Goal: Information Seeking & Learning: Learn about a topic

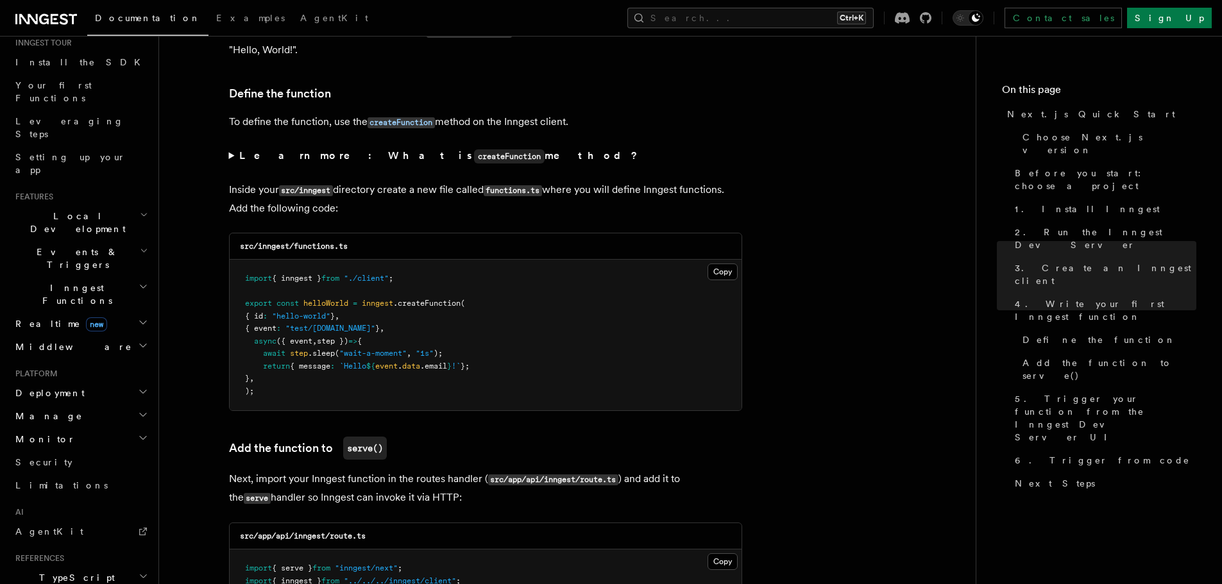
click at [36, 468] on div "Home Quick start Next.js Node.js Python Inngest tour Install the SDK Your first…" at bounding box center [80, 362] width 140 height 901
click at [37, 527] on span "AgentKit" at bounding box center [49, 532] width 68 height 10
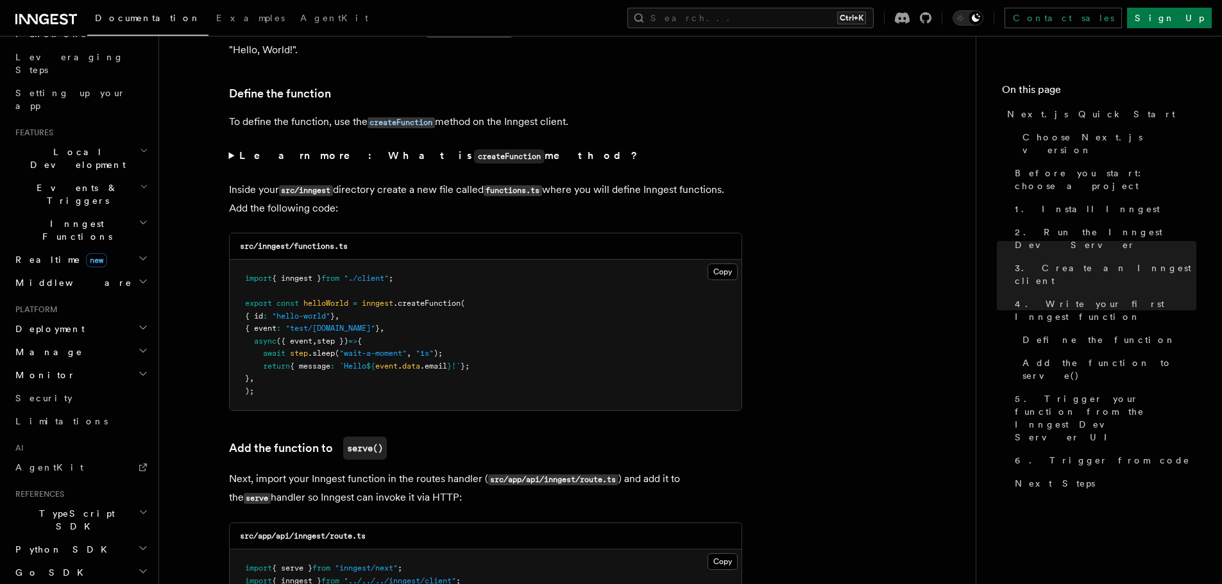
click at [68, 217] on span "Inngest Functions" at bounding box center [74, 230] width 128 height 26
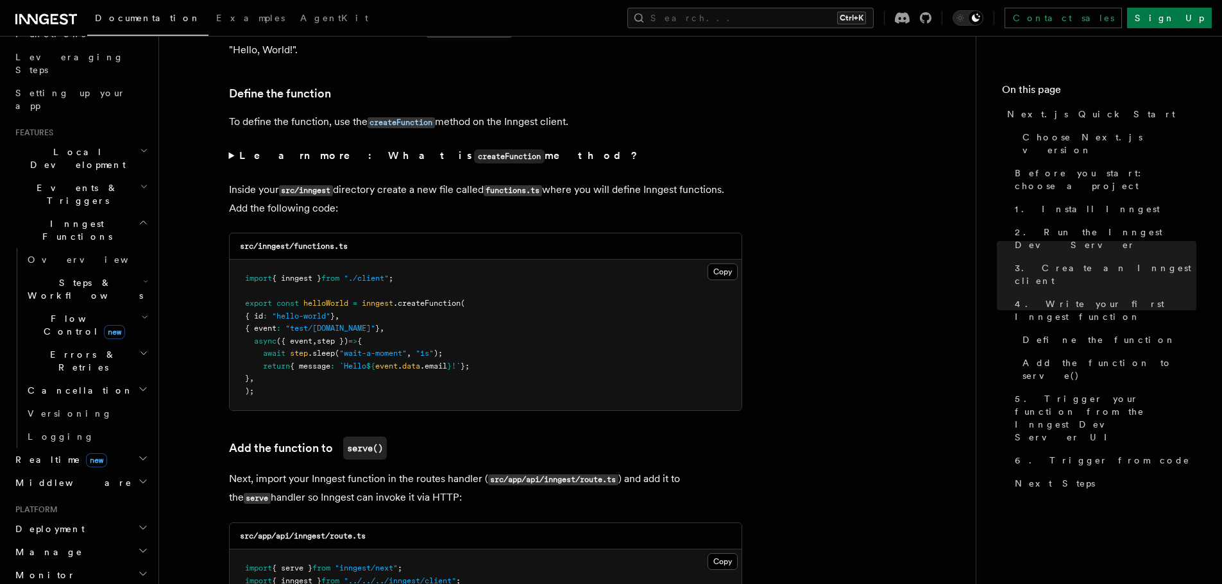
click at [70, 276] on span "Steps & Workflows" at bounding box center [82, 289] width 121 height 26
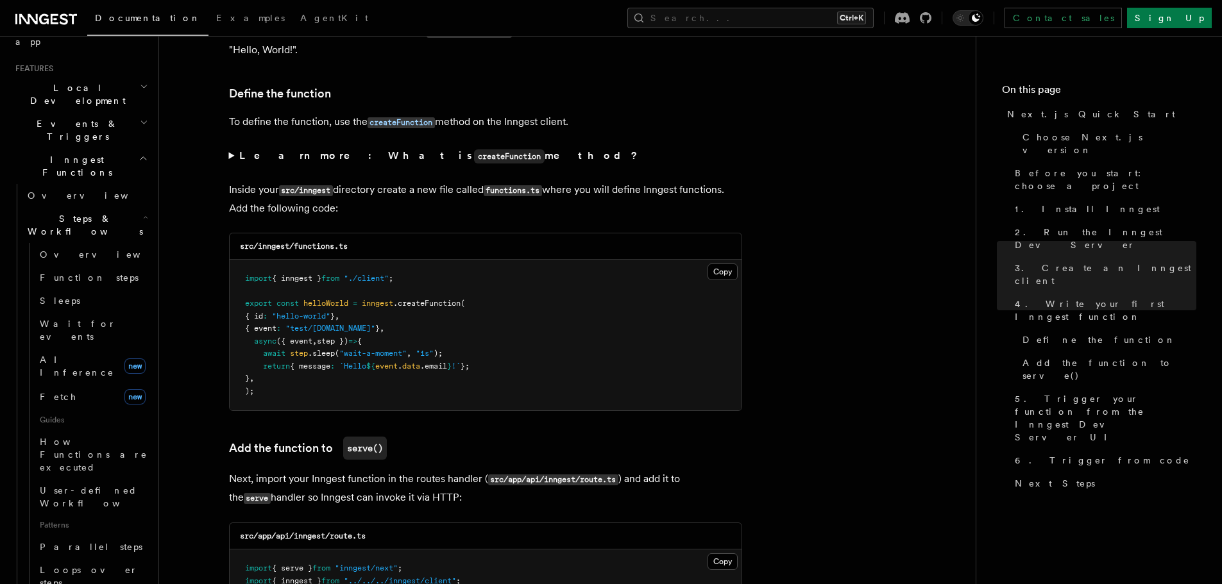
scroll to position [391, 0]
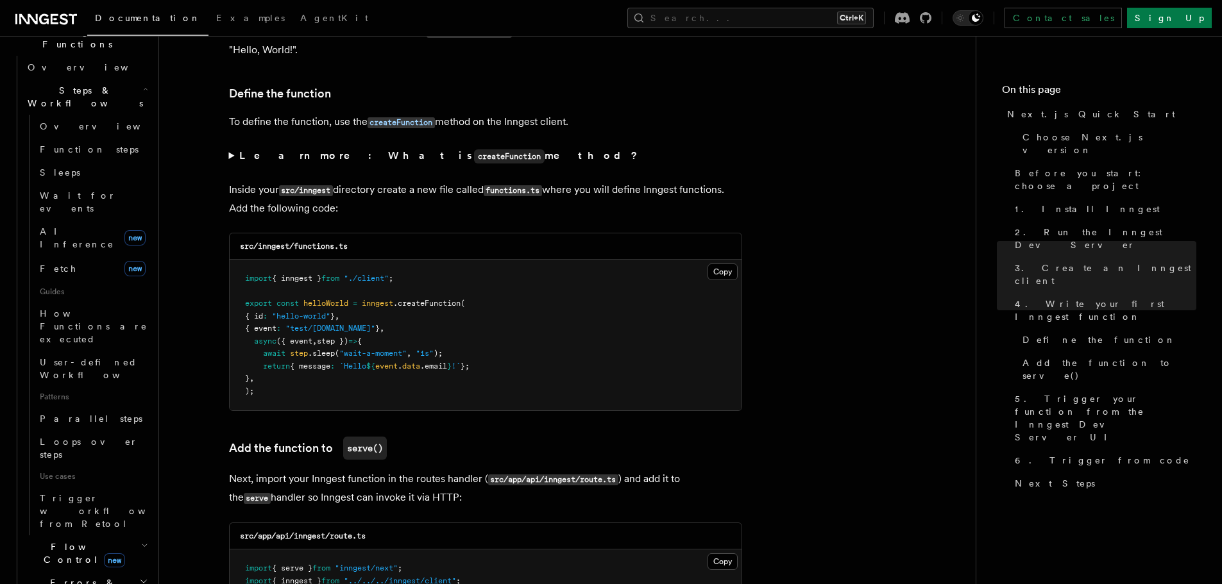
click at [84, 541] on span "Flow Control new" at bounding box center [81, 554] width 119 height 26
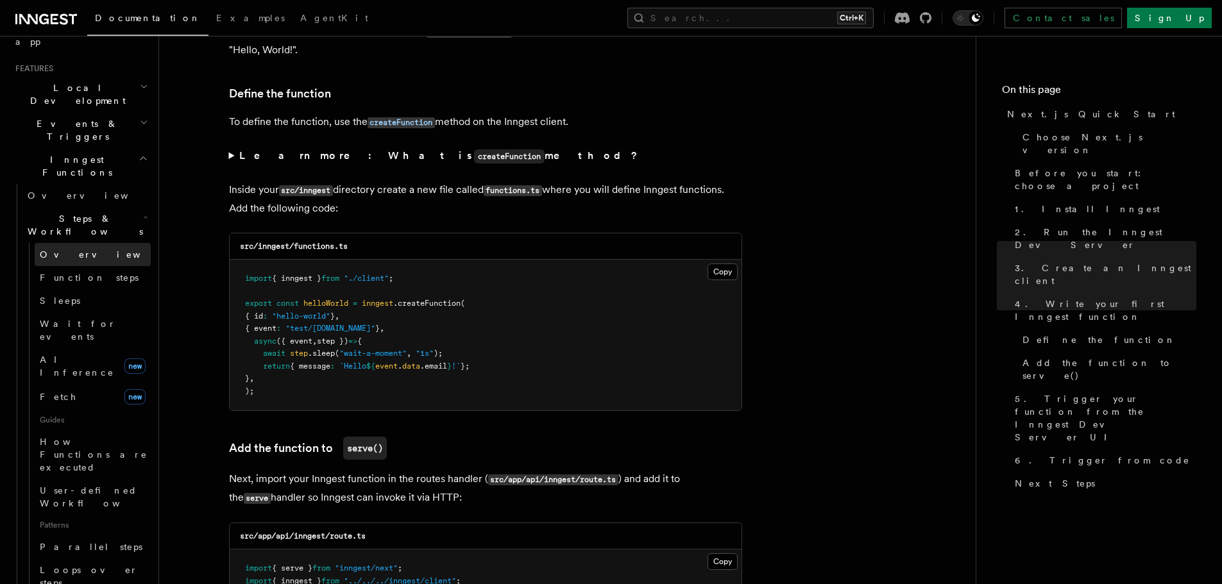
click at [80, 243] on link "Overview" at bounding box center [93, 254] width 116 height 23
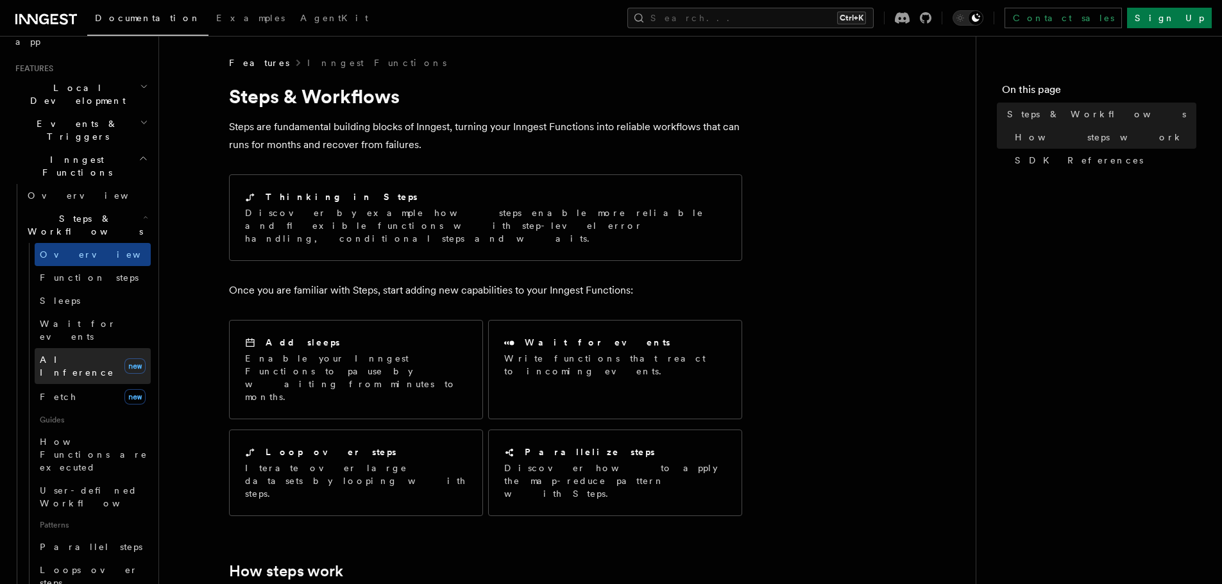
click at [65, 353] on span "AI Inference" at bounding box center [80, 366] width 80 height 26
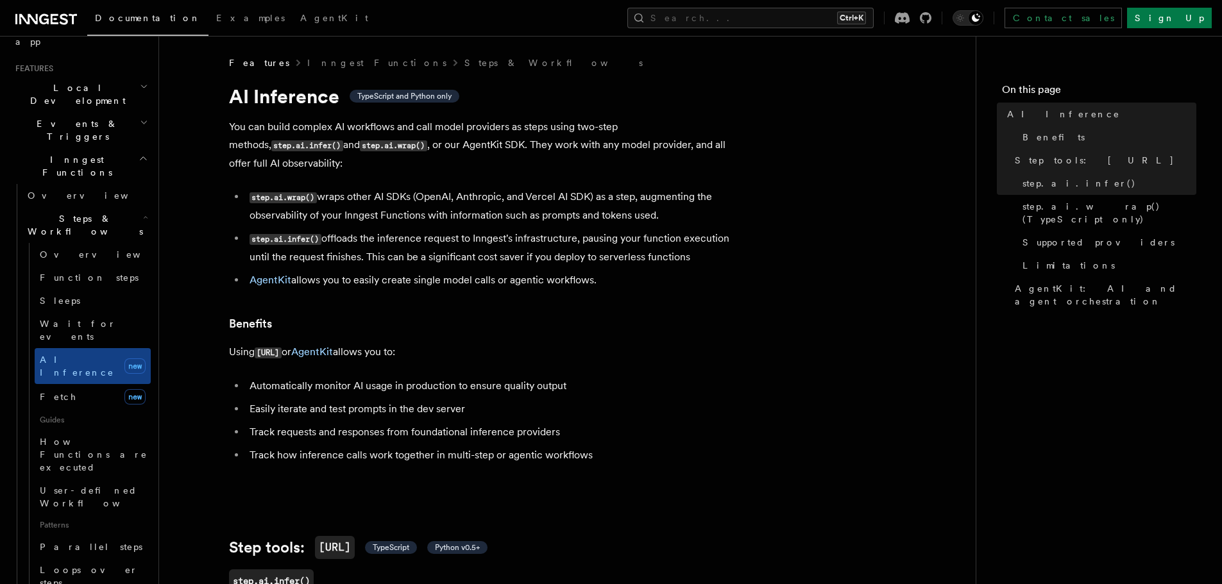
click at [62, 391] on span "Fetch" at bounding box center [58, 397] width 37 height 13
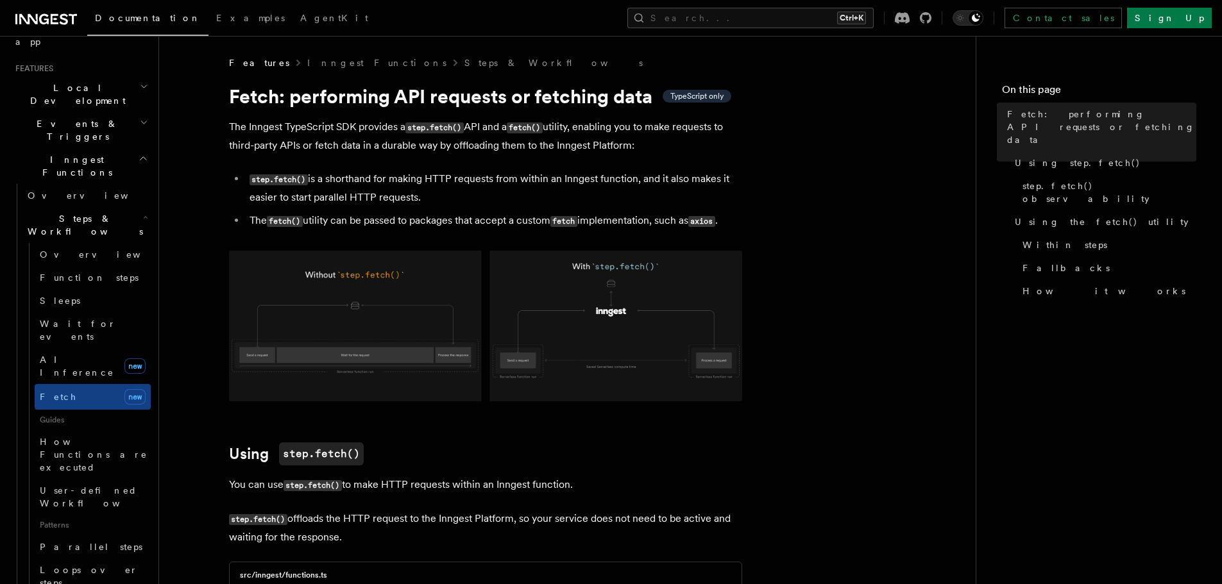
click at [362, 320] on img at bounding box center [485, 326] width 513 height 151
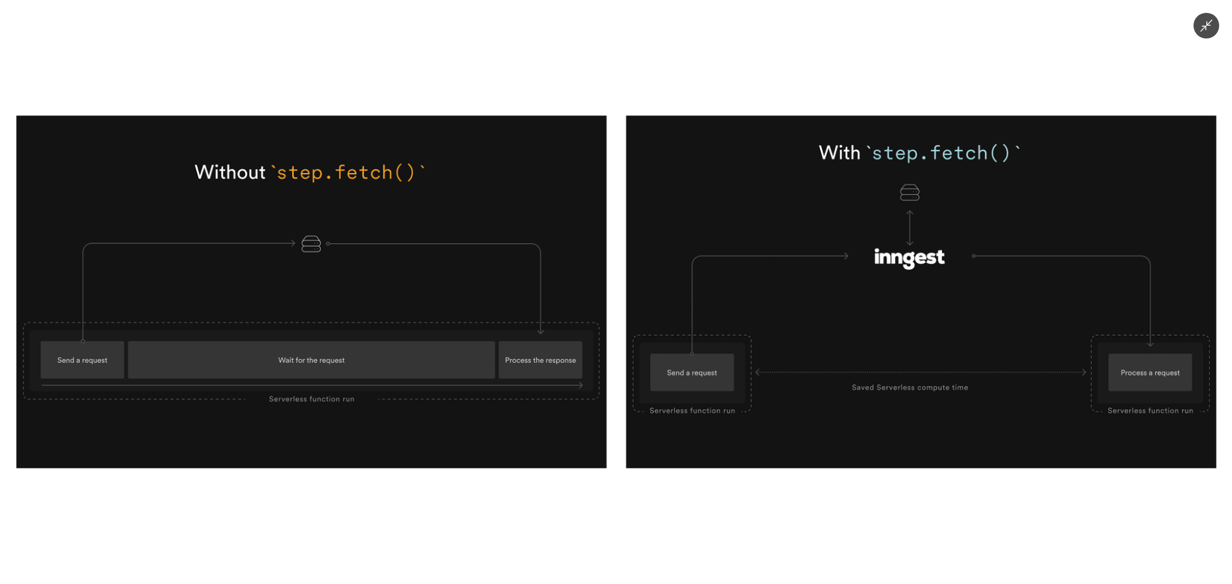
click at [1206, 29] on icon "Minimize image" at bounding box center [1206, 26] width 12 height 12
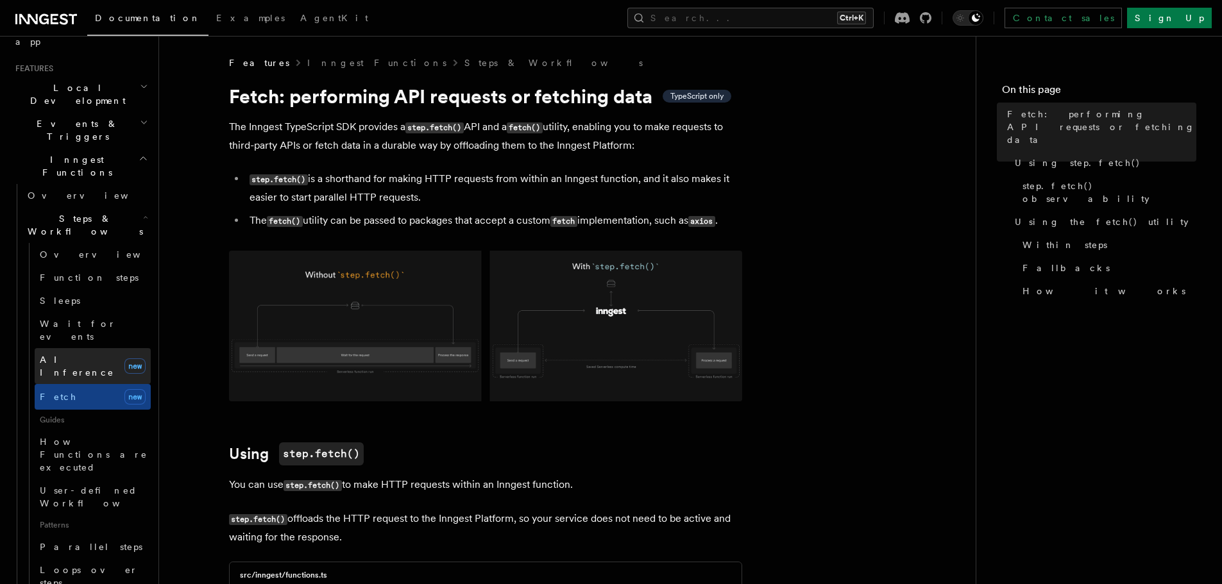
click at [71, 355] on span "AI Inference" at bounding box center [77, 366] width 74 height 23
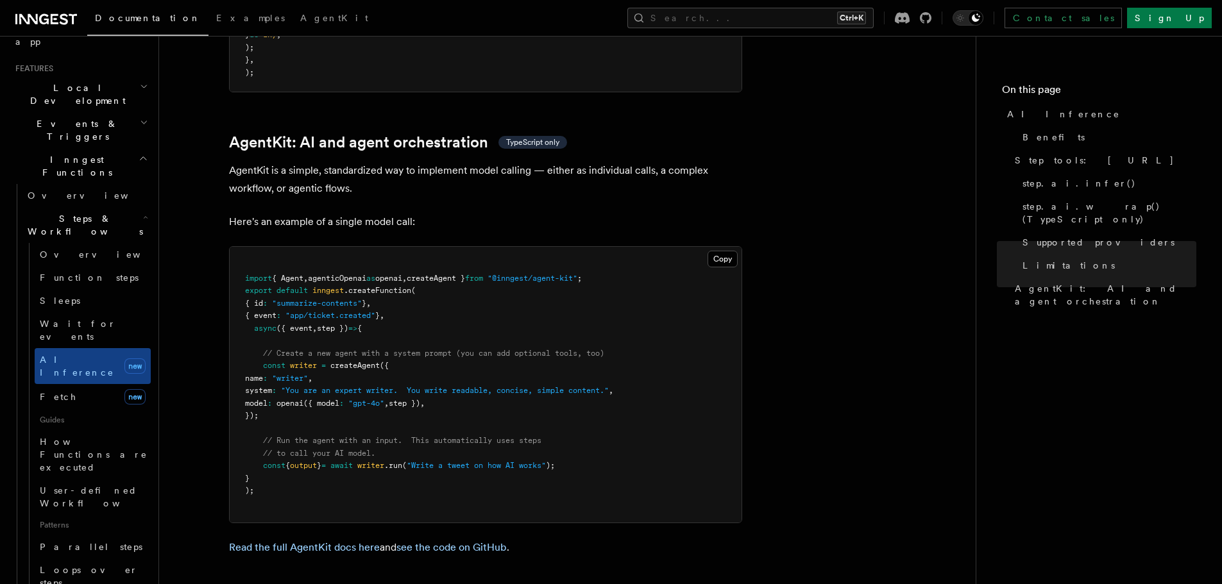
scroll to position [3700, 0]
drag, startPoint x: 631, startPoint y: 217, endPoint x: 237, endPoint y: 216, distance: 393.9
click at [237, 246] on pre "import { Agent , agenticOpenai as openai , createAgent } from "@inngest/agent-k…" at bounding box center [486, 384] width 512 height 276
copy span "import { Agent , agenticOpenai as openai , createAgent } from "@inngest/agent-k…"
drag, startPoint x: 255, startPoint y: 302, endPoint x: 296, endPoint y: 354, distance: 65.8
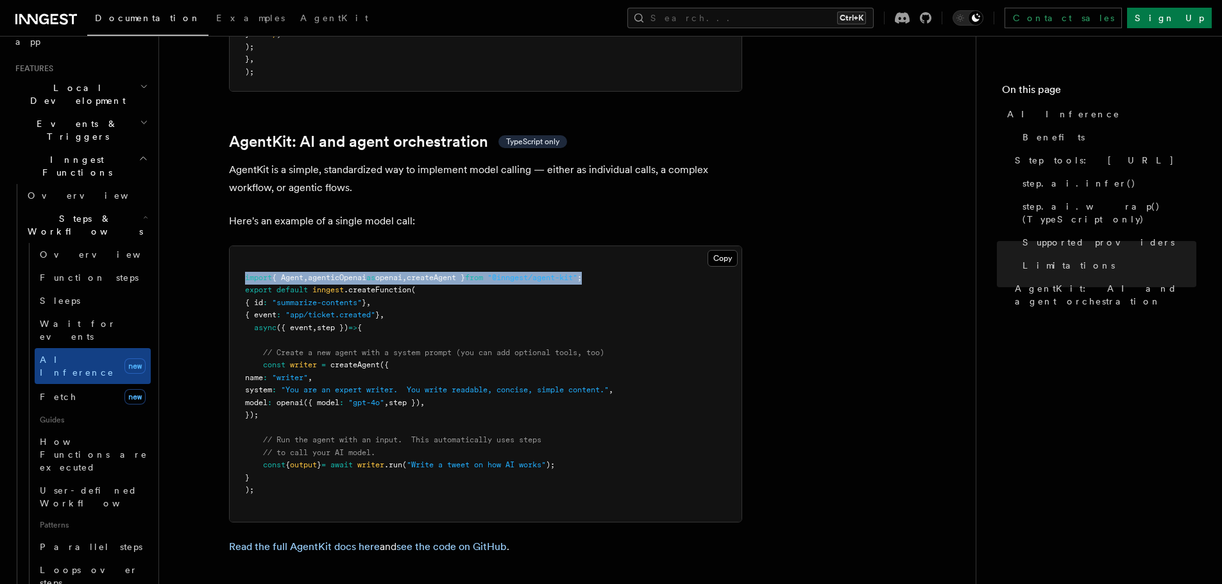
click at [296, 354] on pre "import { Agent , agenticOpenai as openai , createAgent } from "@inngest/agent-k…" at bounding box center [486, 384] width 512 height 276
copy code "const writer = createAgent ({ name : "writer" , system : "You are an expert wri…"
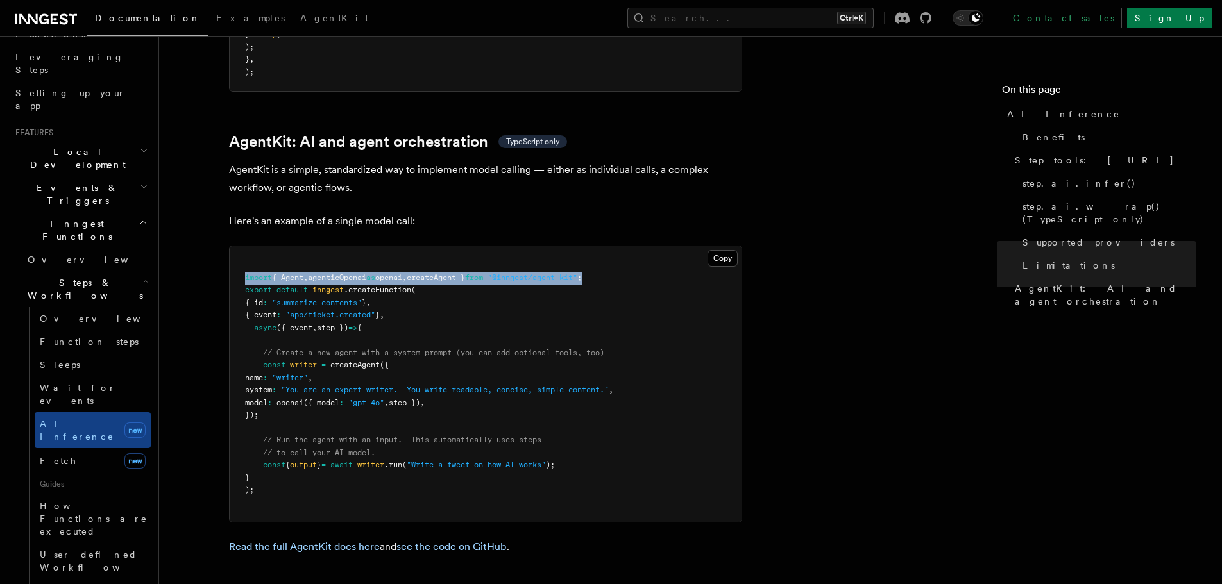
click at [62, 217] on span "Inngest Functions" at bounding box center [74, 230] width 128 height 26
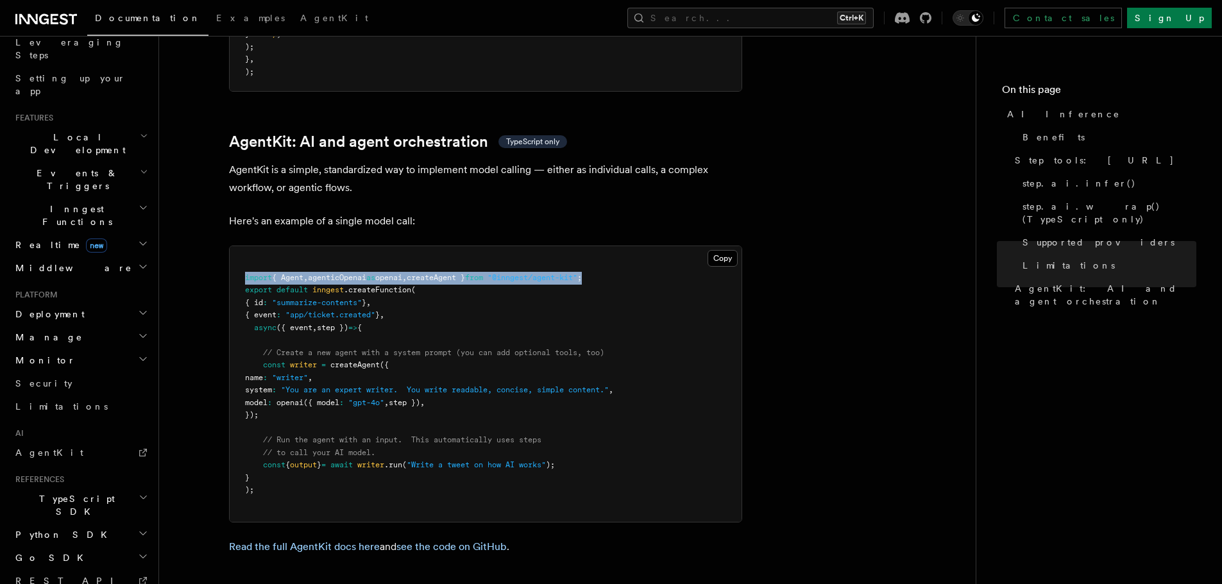
scroll to position [280, 0]
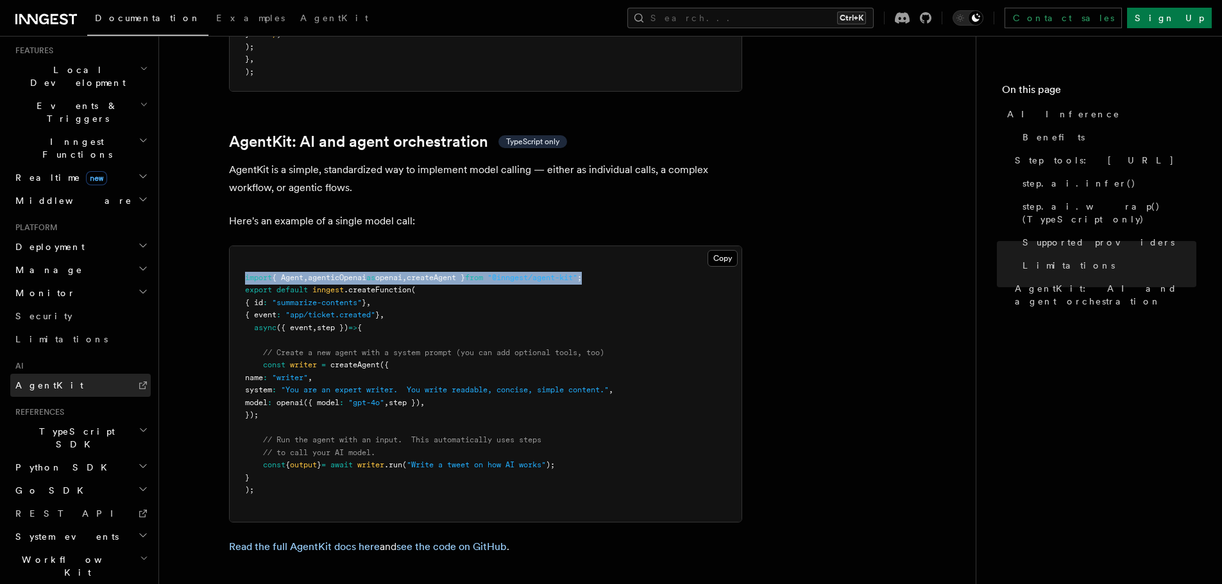
click at [78, 374] on link "AgentKit" at bounding box center [80, 385] width 140 height 23
